Goal: Task Accomplishment & Management: Manage account settings

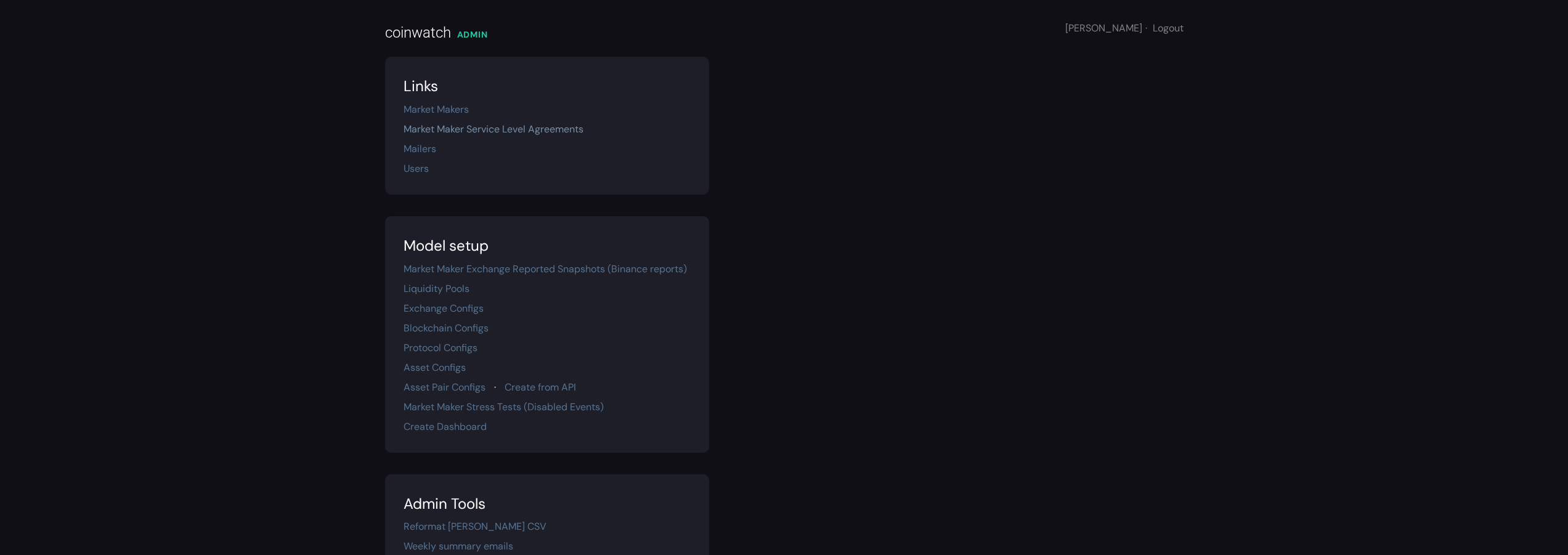
click at [439, 126] on link "Market Maker Service Level Agreements" at bounding box center [493, 129] width 180 height 13
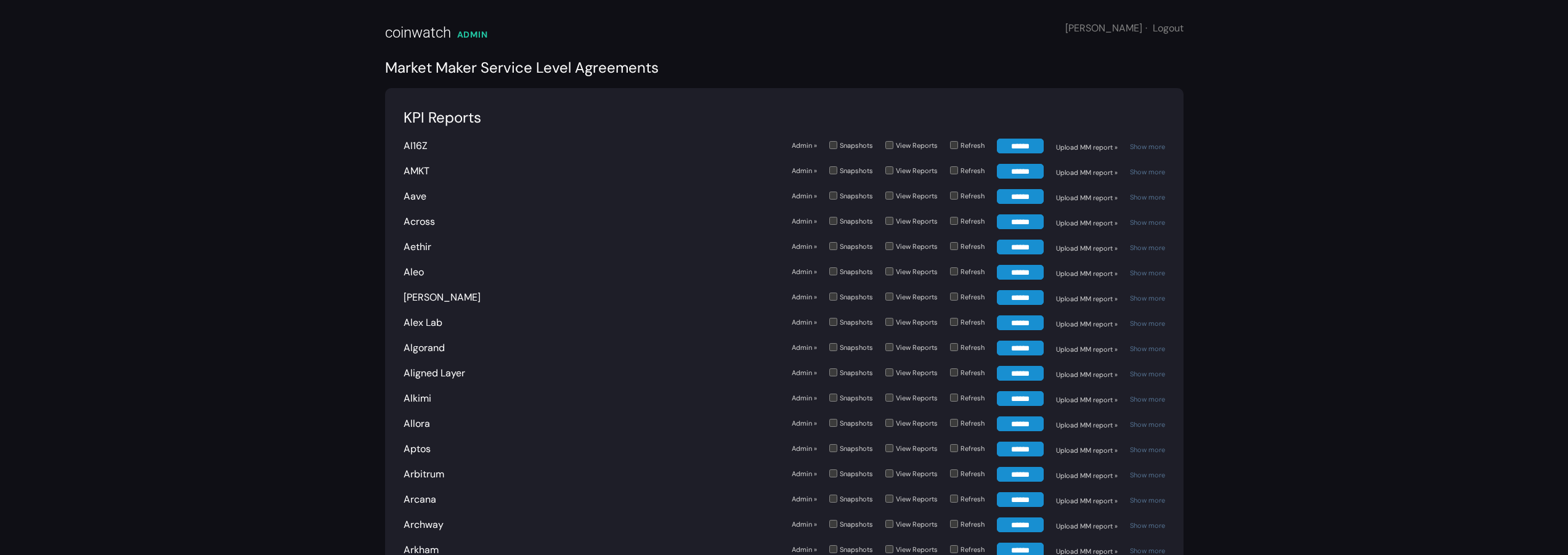
click at [426, 405] on div "Alkimi" at bounding box center [591, 399] width 376 height 15
click at [425, 403] on link "Alkimi" at bounding box center [417, 398] width 27 height 13
click at [805, 399] on link "Admin »" at bounding box center [804, 398] width 26 height 10
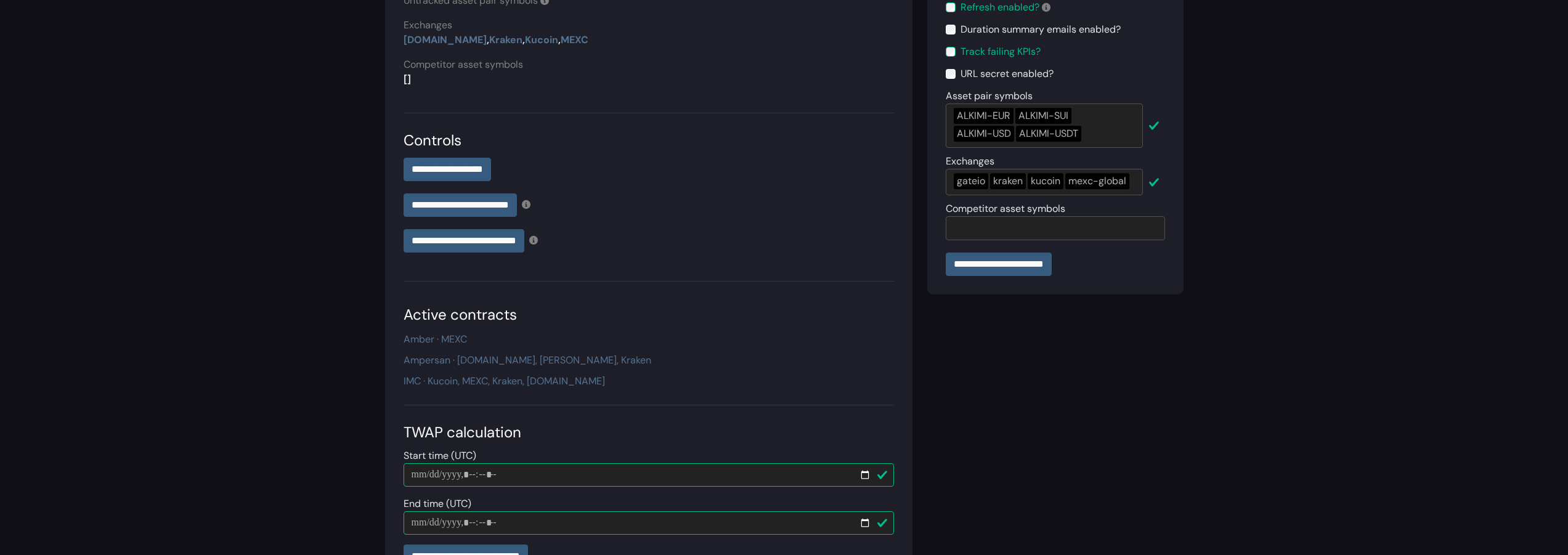
scroll to position [218, 0]
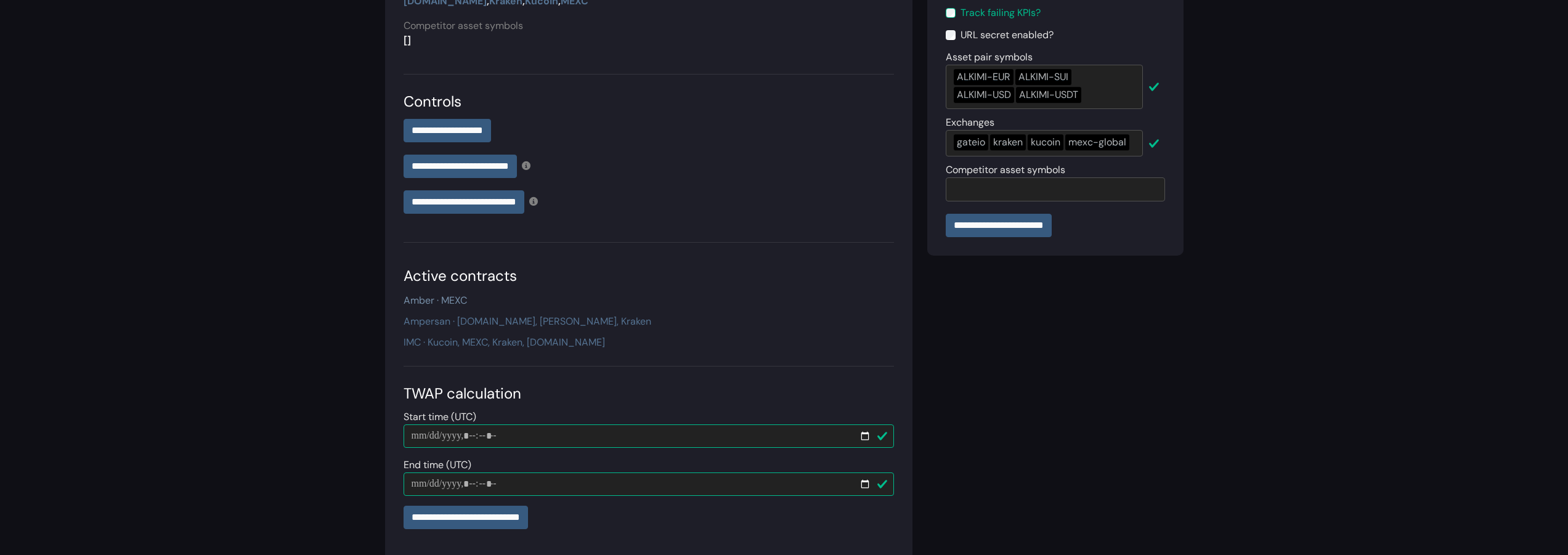
click at [414, 306] on link "Amber · MEXC" at bounding box center [435, 300] width 64 height 13
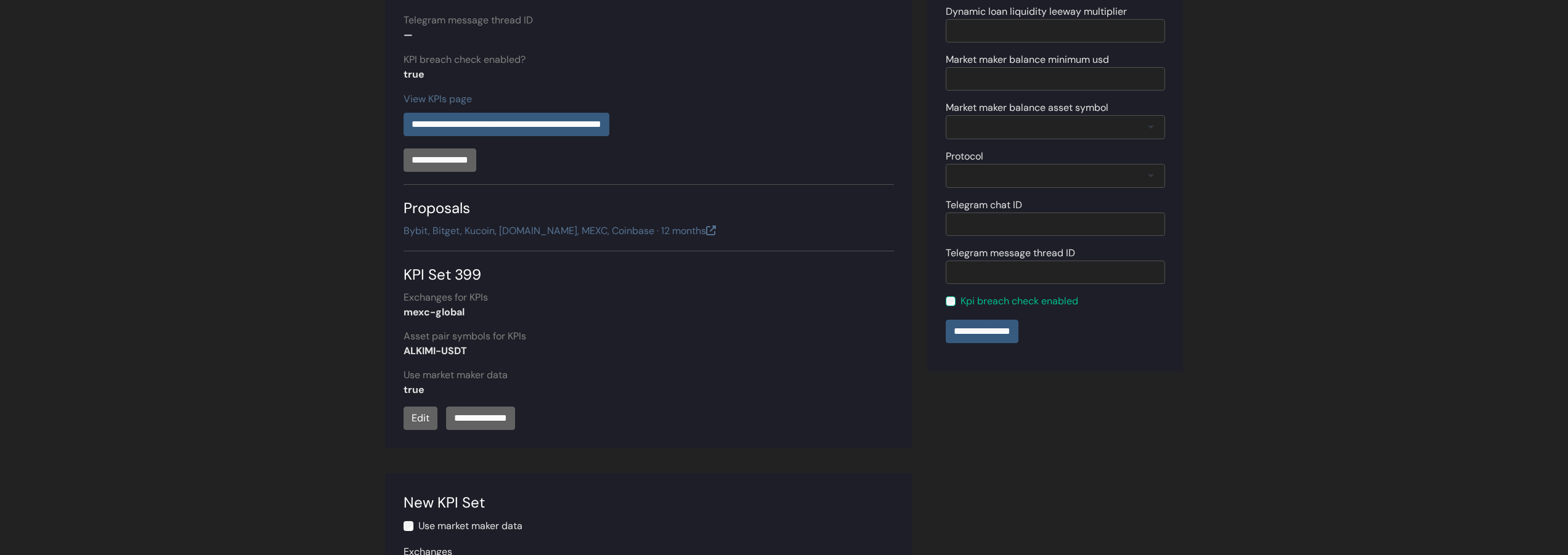
scroll to position [421, 0]
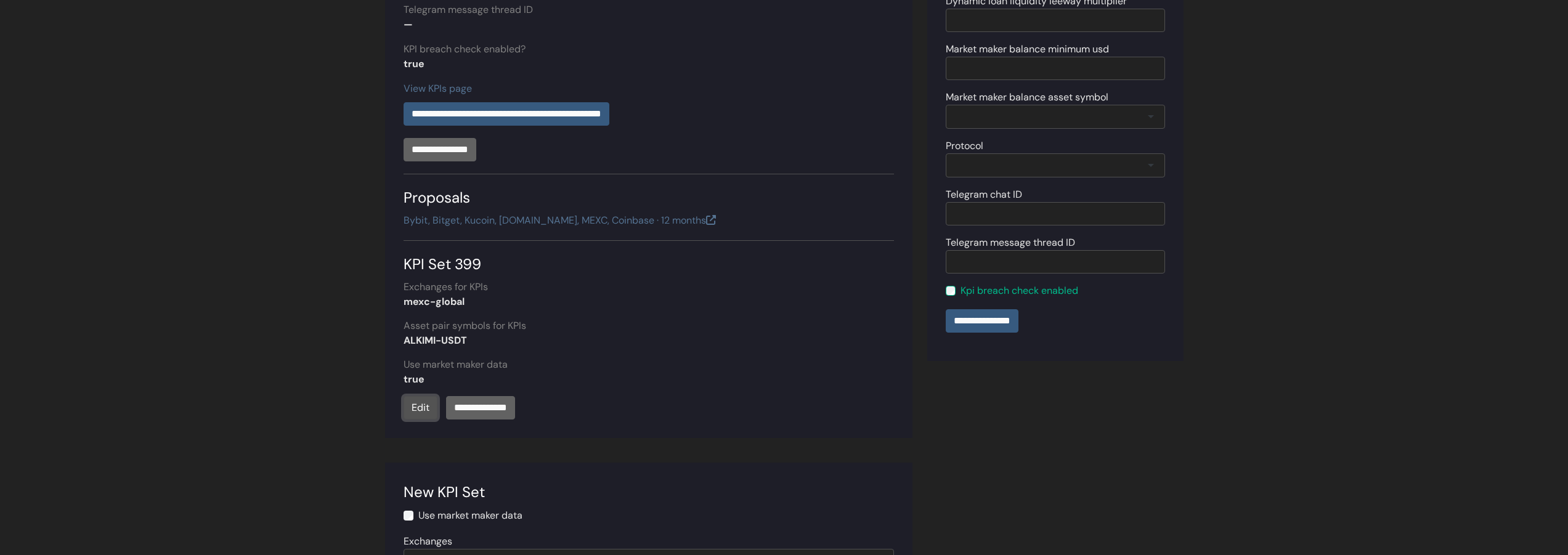
click at [424, 410] on link "Edit" at bounding box center [420, 408] width 34 height 24
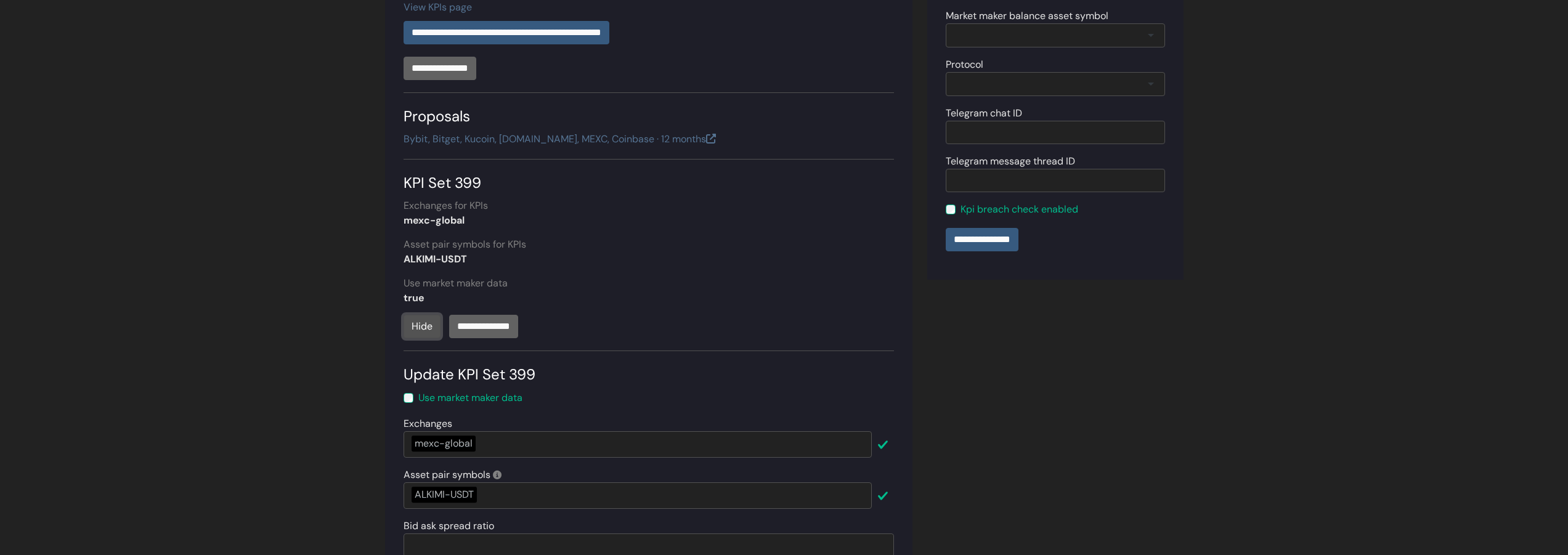
scroll to position [518, 0]
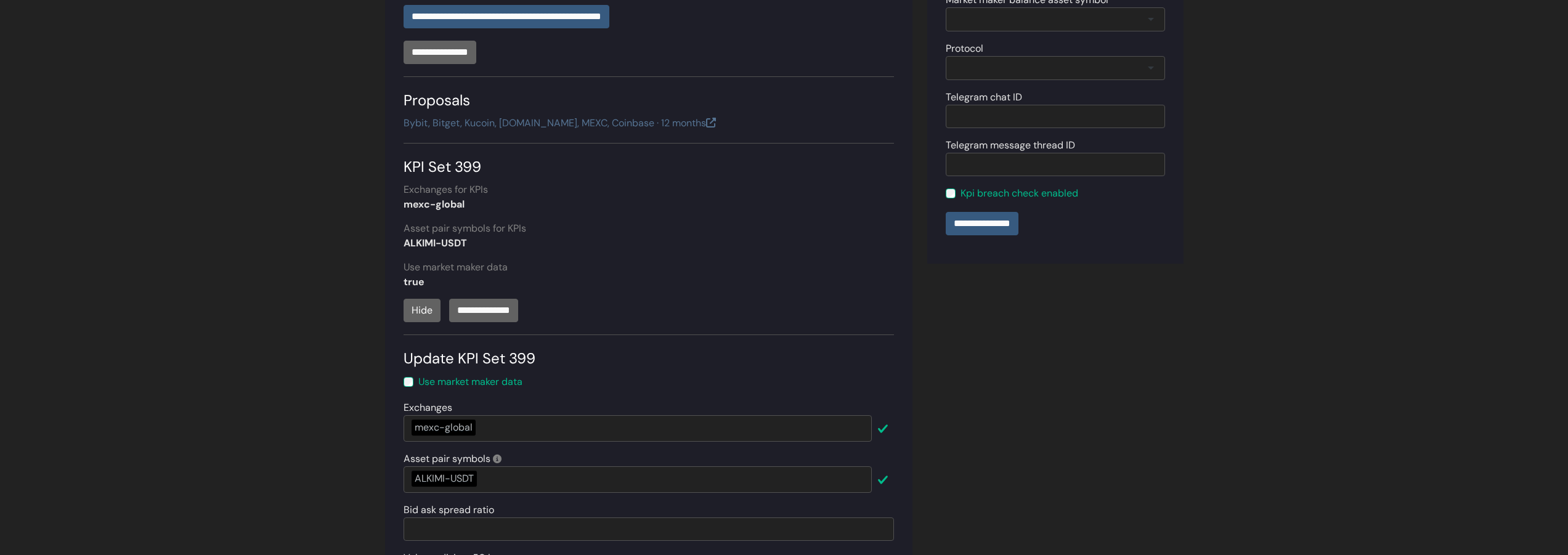
click at [534, 423] on div "mexc-global" at bounding box center [637, 428] width 468 height 26
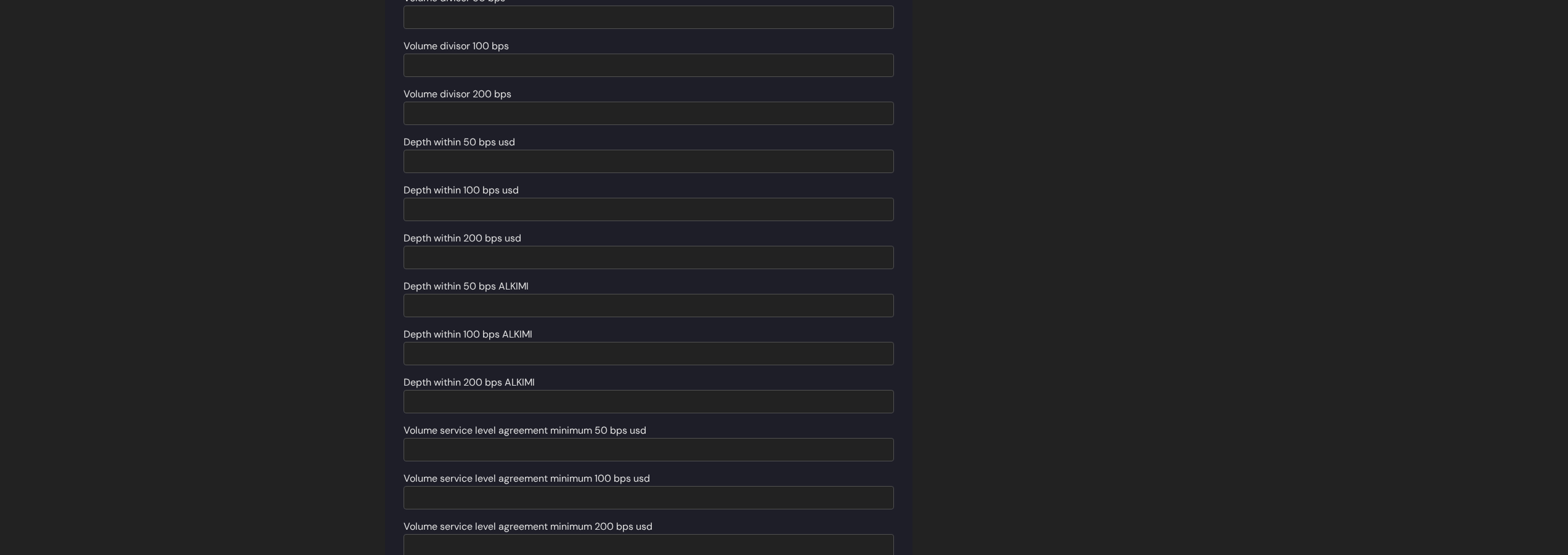
scroll to position [1123, 0]
click at [433, 536] on input "******" at bounding box center [423, 534] width 39 height 24
